Goal: Task Accomplishment & Management: Manage account settings

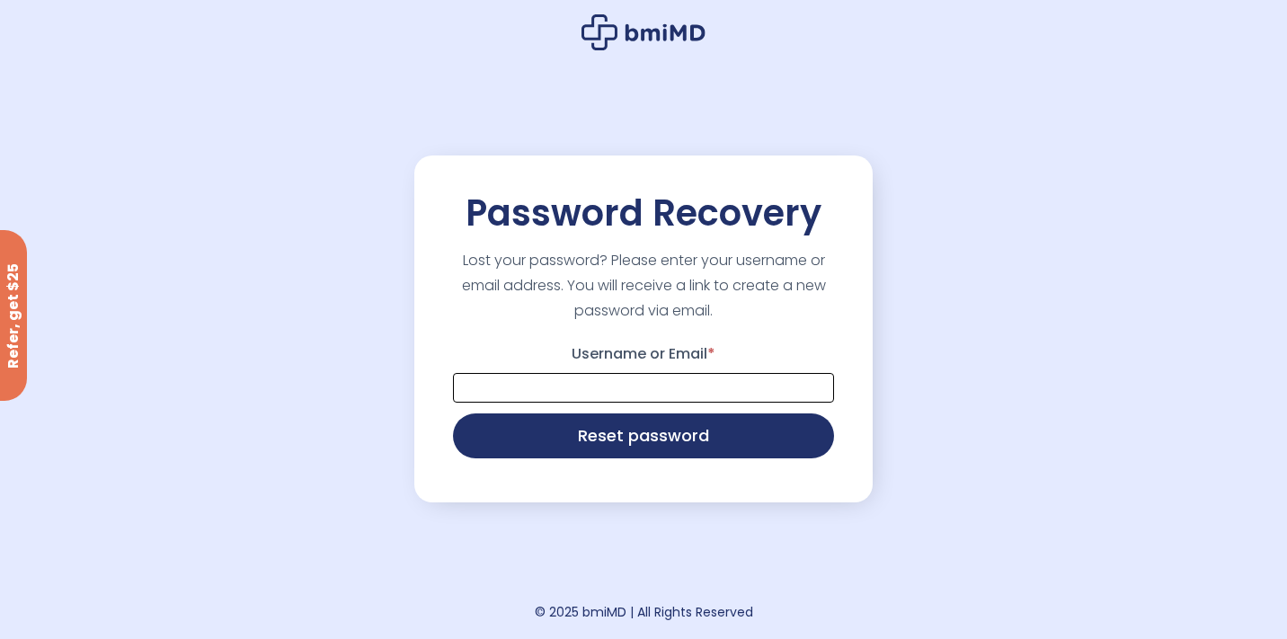
click at [590, 382] on input "Username or Email *" at bounding box center [643, 388] width 381 height 30
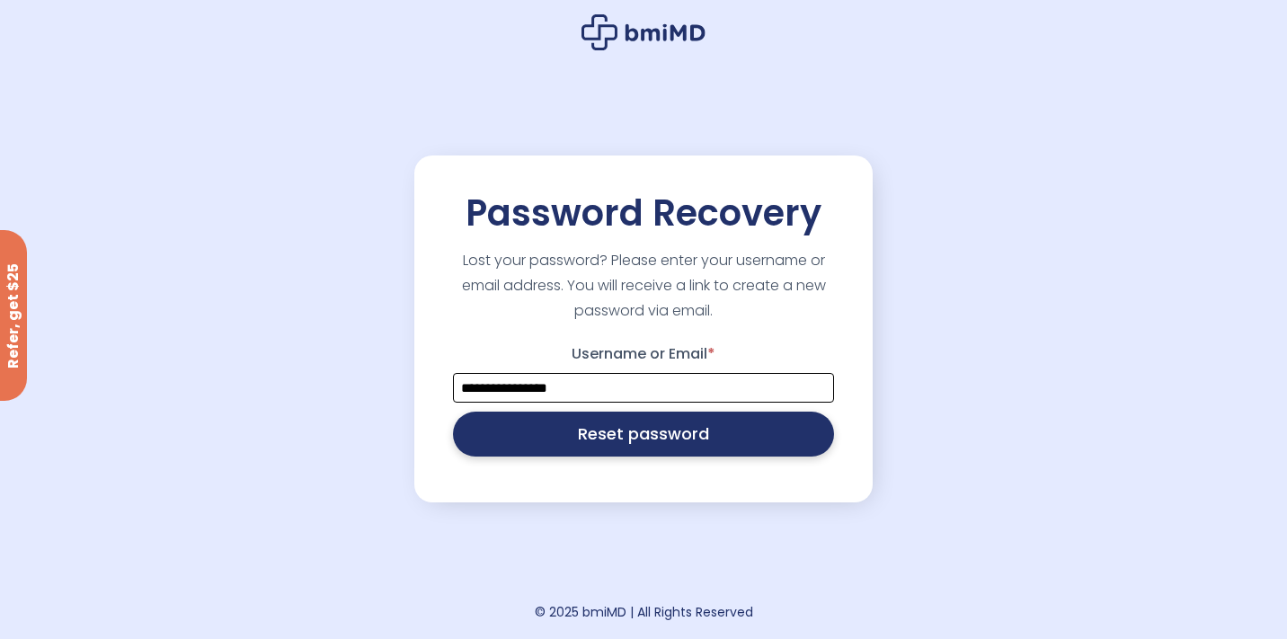
type input "**********"
click at [599, 453] on button "Reset password" at bounding box center [643, 434] width 381 height 45
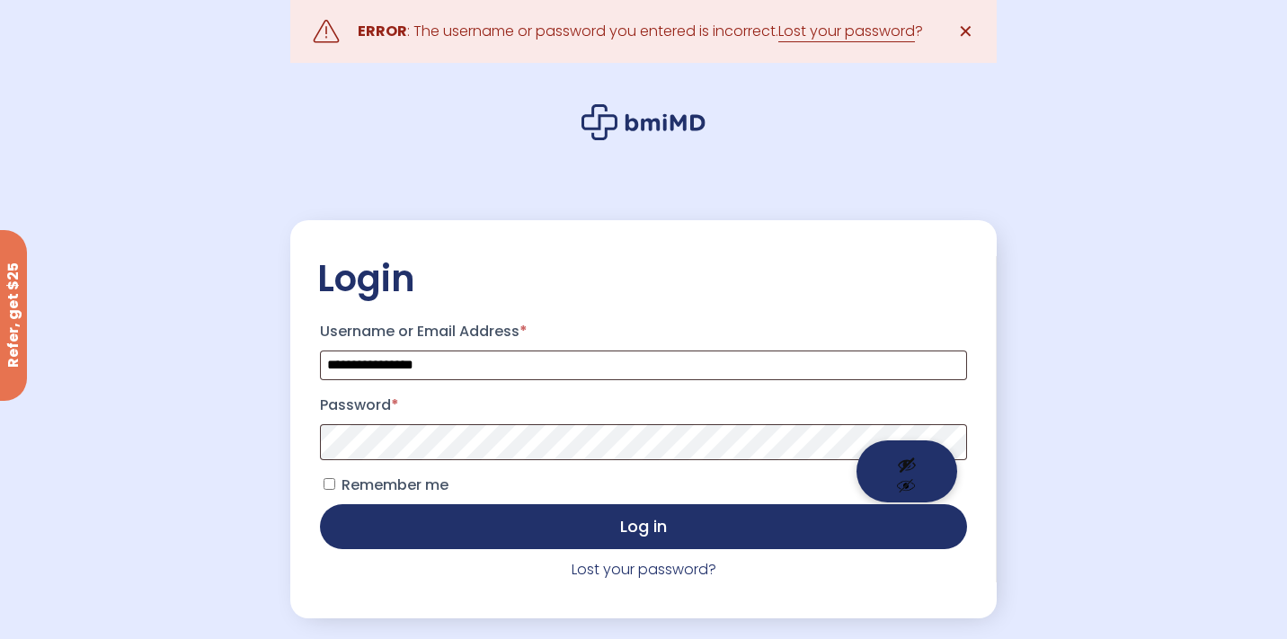
click at [903, 456] on button "Show password" at bounding box center [906, 471] width 101 height 62
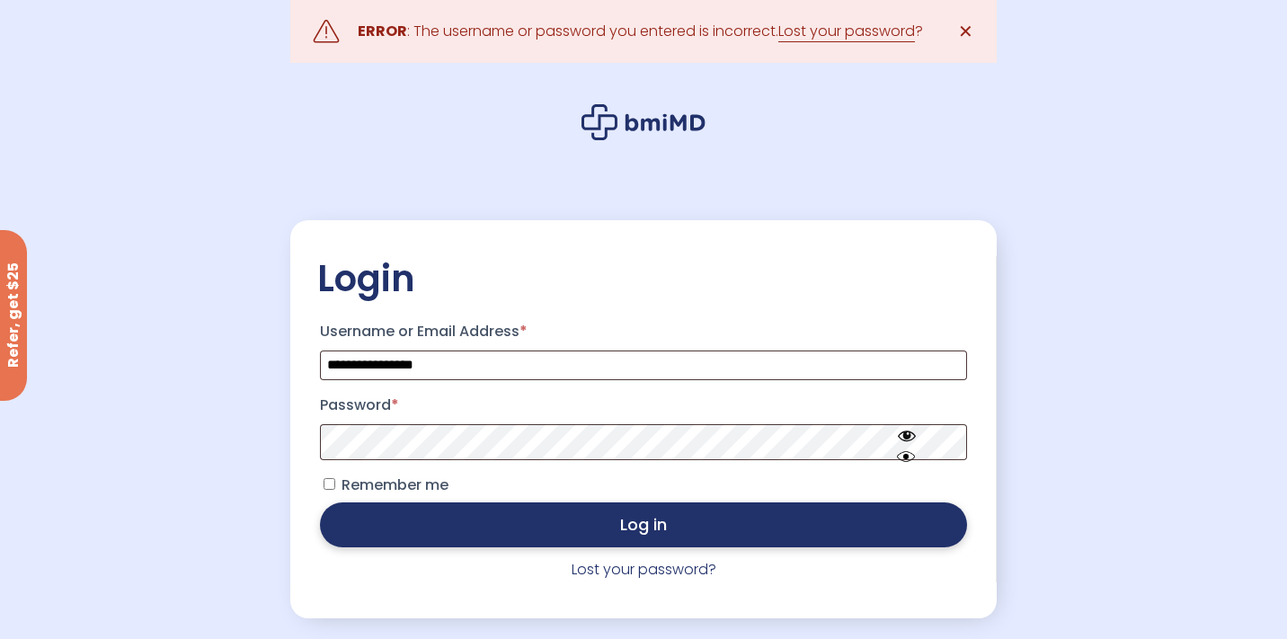
click at [630, 531] on button "Log in" at bounding box center [643, 524] width 647 height 45
click at [545, 536] on button "Log in" at bounding box center [643, 524] width 647 height 45
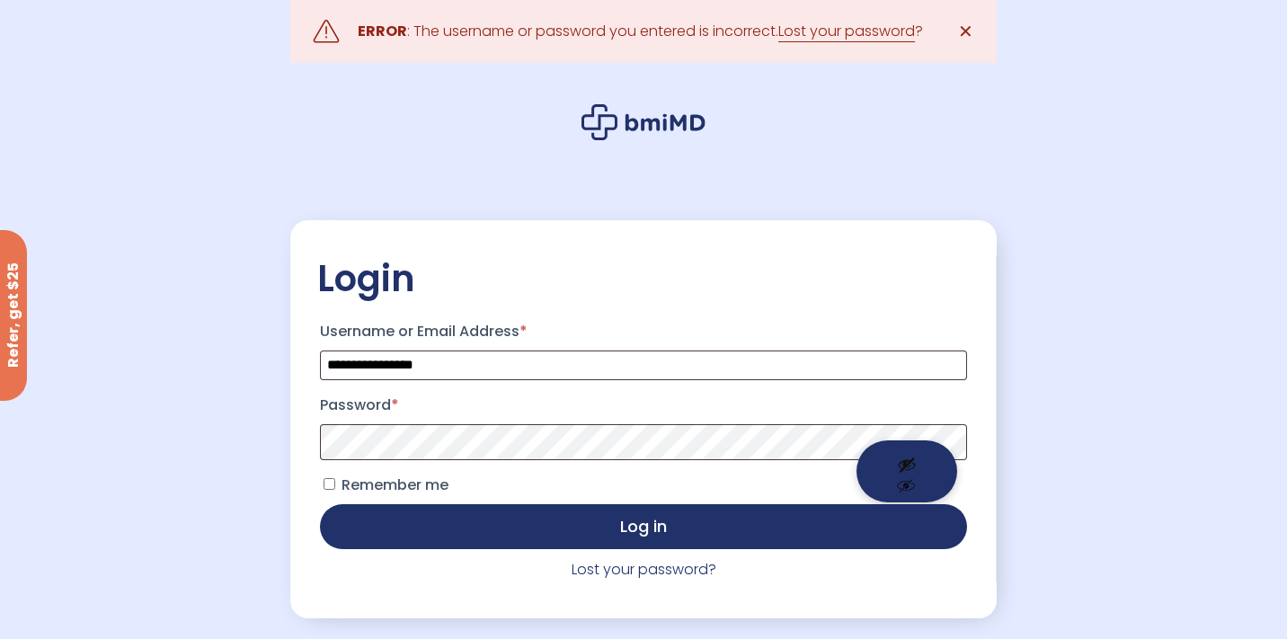
click at [908, 461] on button "Show password" at bounding box center [906, 471] width 101 height 62
